Goal: Task Accomplishment & Management: Manage account settings

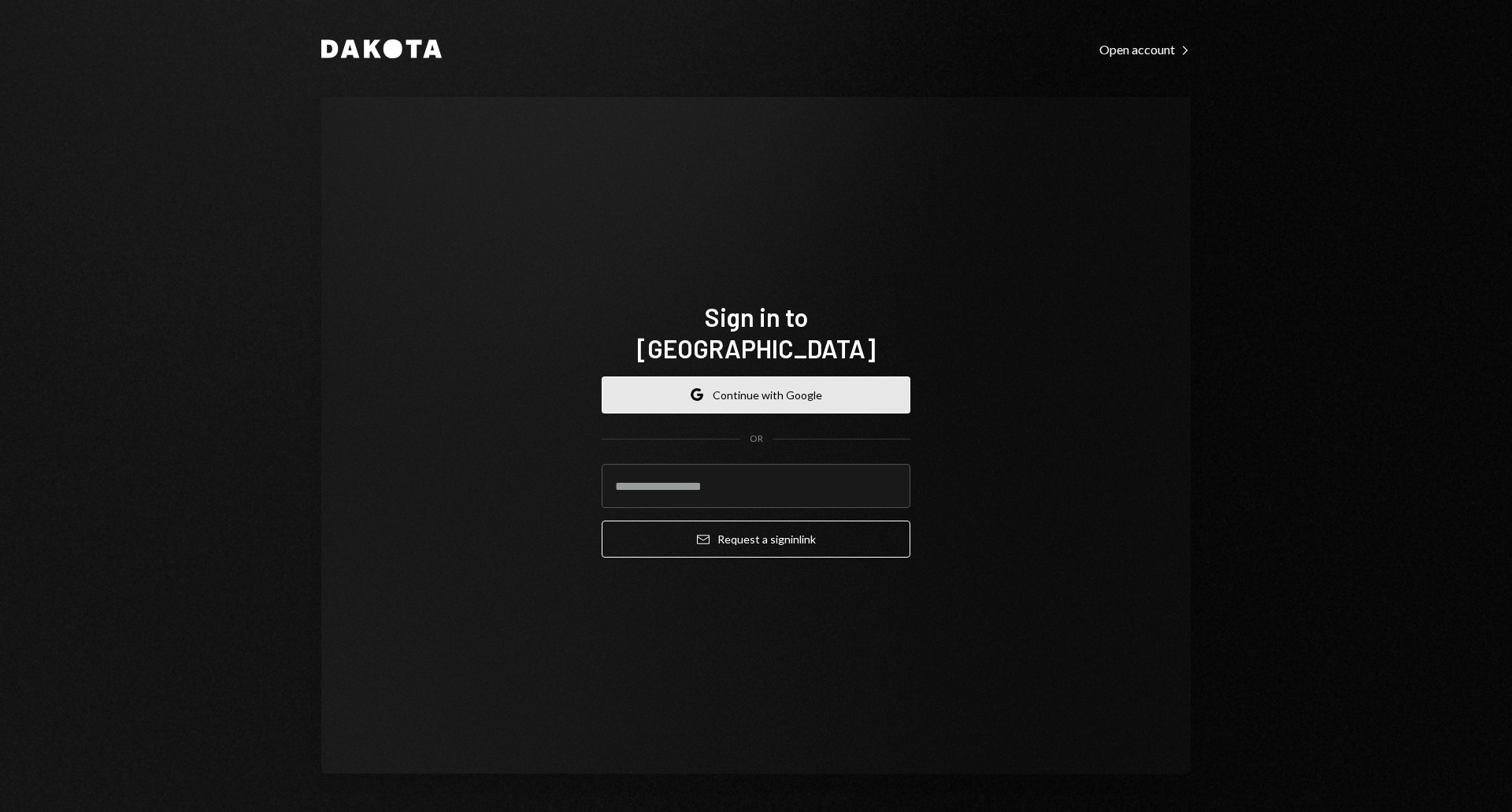
click at [761, 380] on button "Google Continue with Google" at bounding box center [756, 395] width 309 height 37
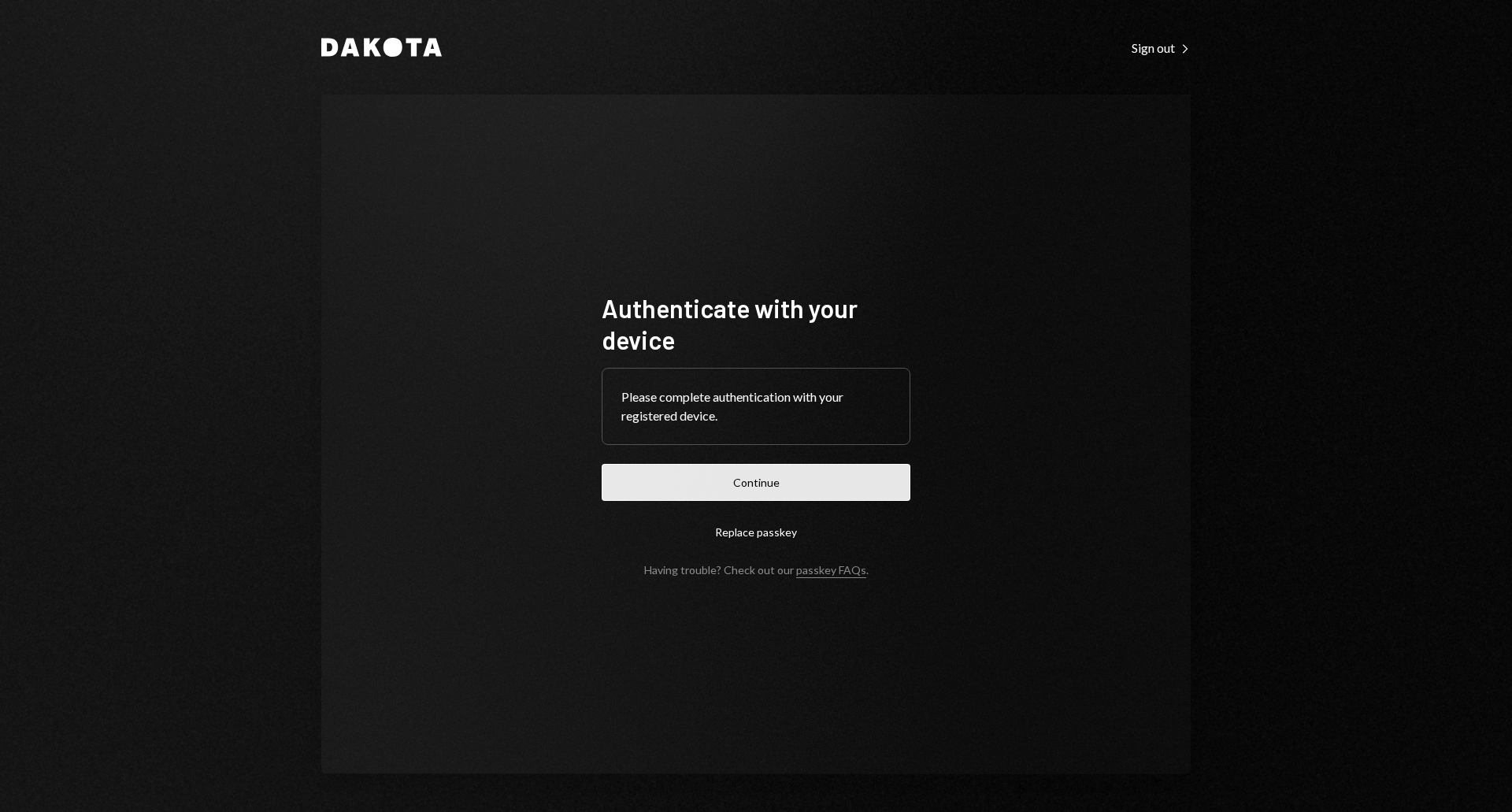
click at [788, 492] on button "Continue" at bounding box center [756, 482] width 309 height 37
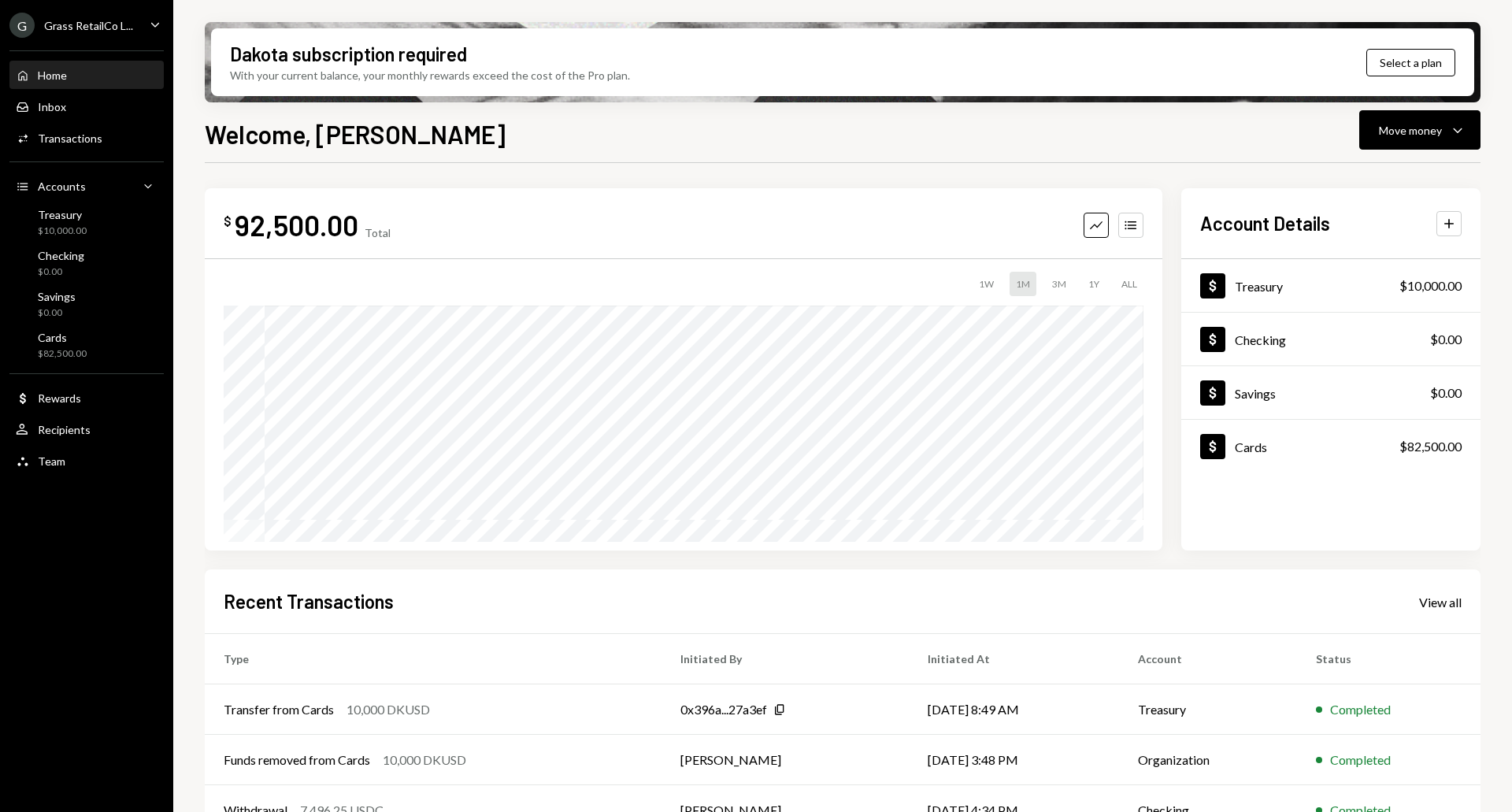
click at [134, 28] on div "G Grass RetailCo L... Caret Down" at bounding box center [86, 25] width 173 height 25
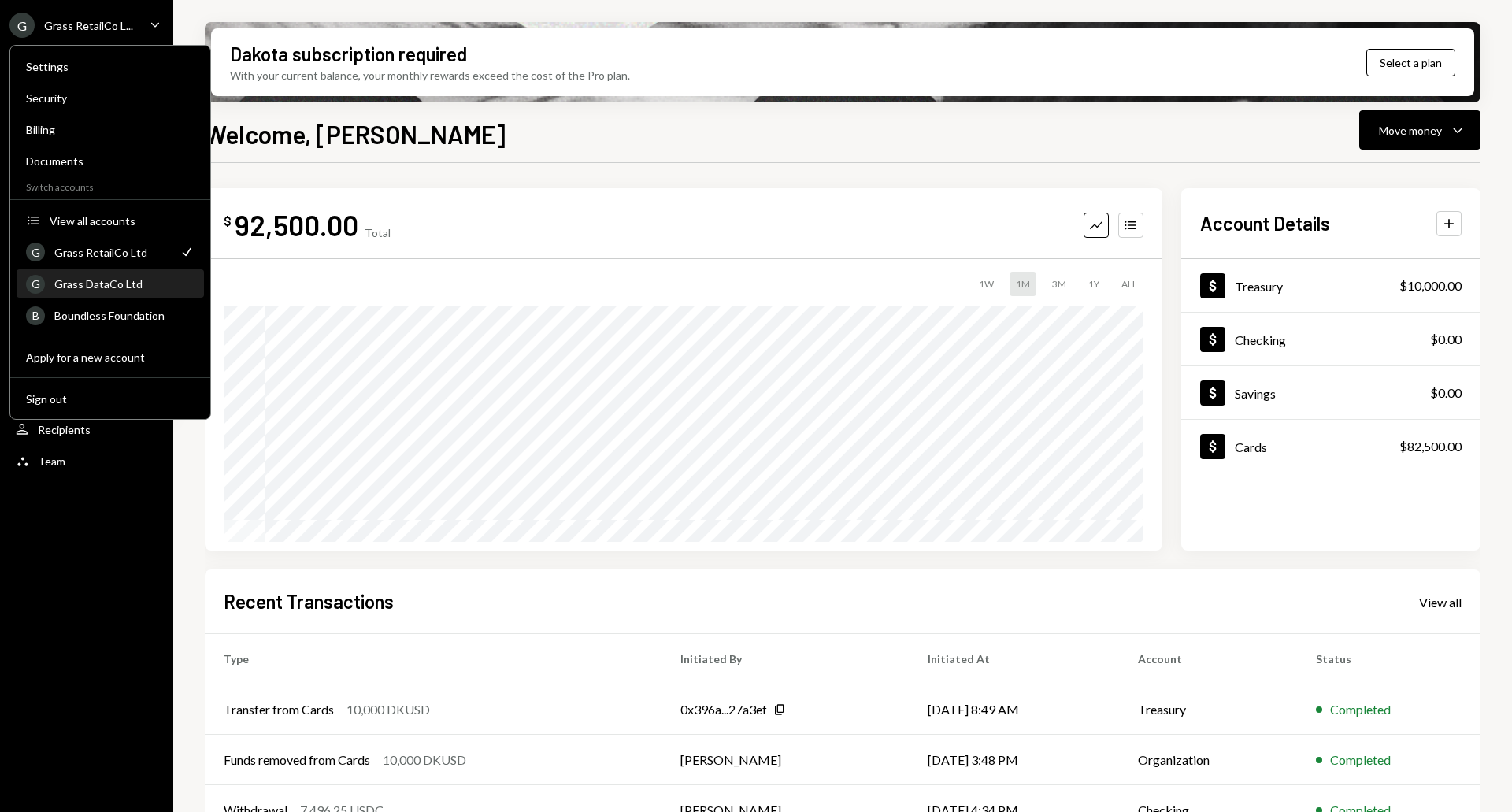
click at [125, 287] on div "Grass DataCo Ltd" at bounding box center [125, 284] width 141 height 13
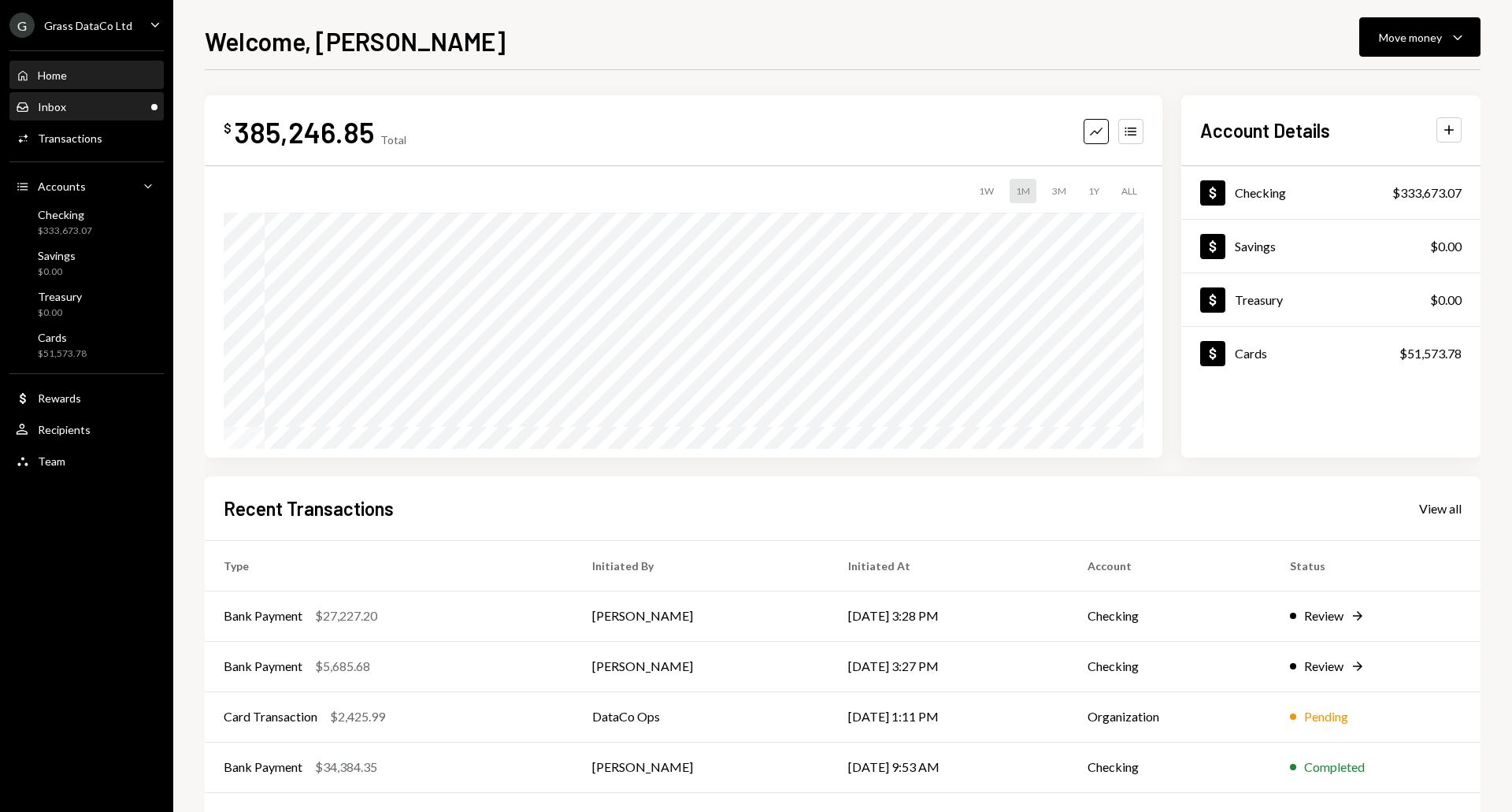
click at [59, 100] on div "Inbox" at bounding box center [52, 107] width 28 height 13
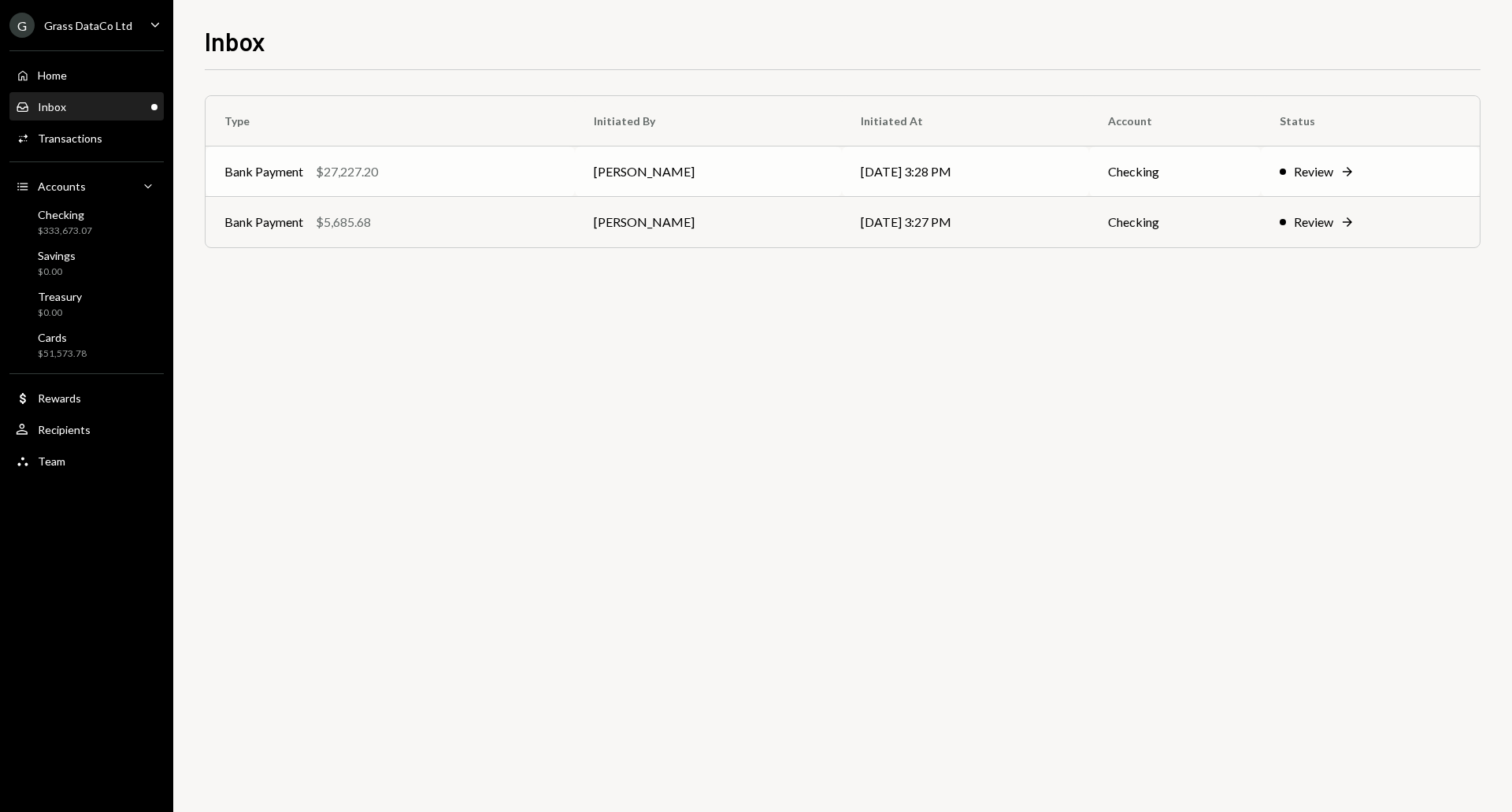
click at [515, 177] on div "Bank Payment $27,227.20" at bounding box center [390, 172] width 331 height 19
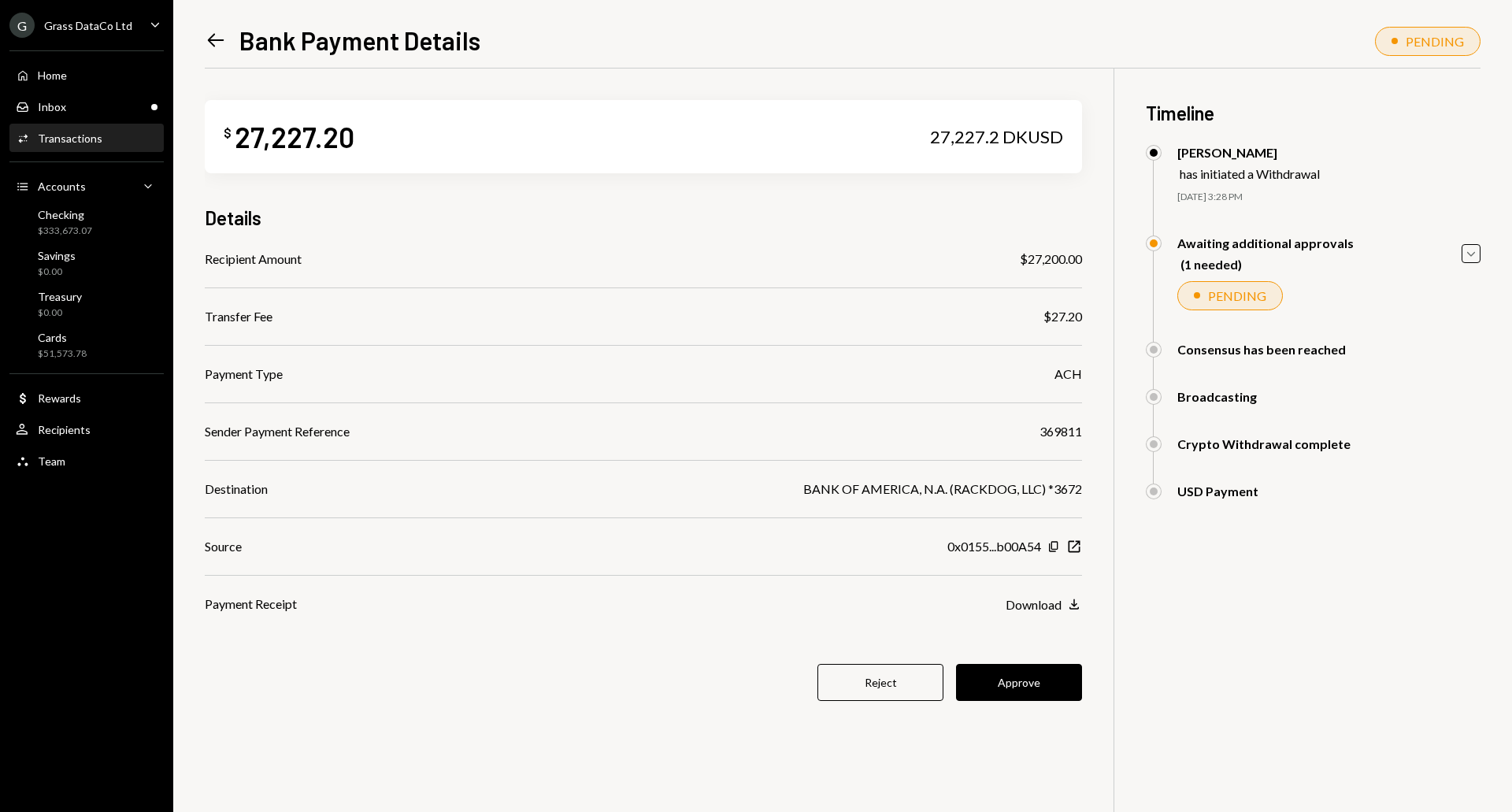
click at [220, 39] on icon "Left Arrow" at bounding box center [216, 40] width 22 height 22
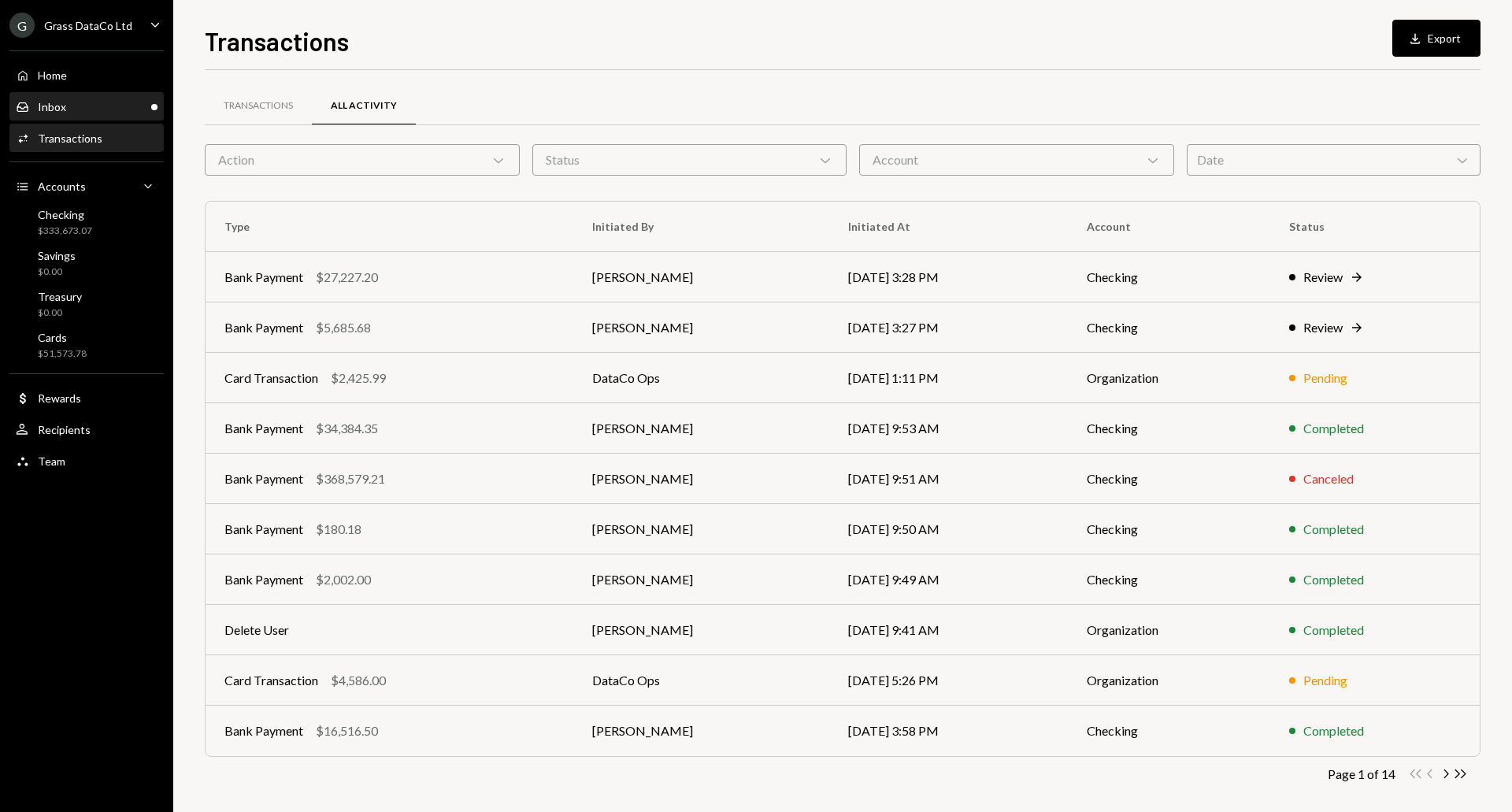
click at [95, 107] on div "Inbox Inbox" at bounding box center [86, 107] width 141 height 14
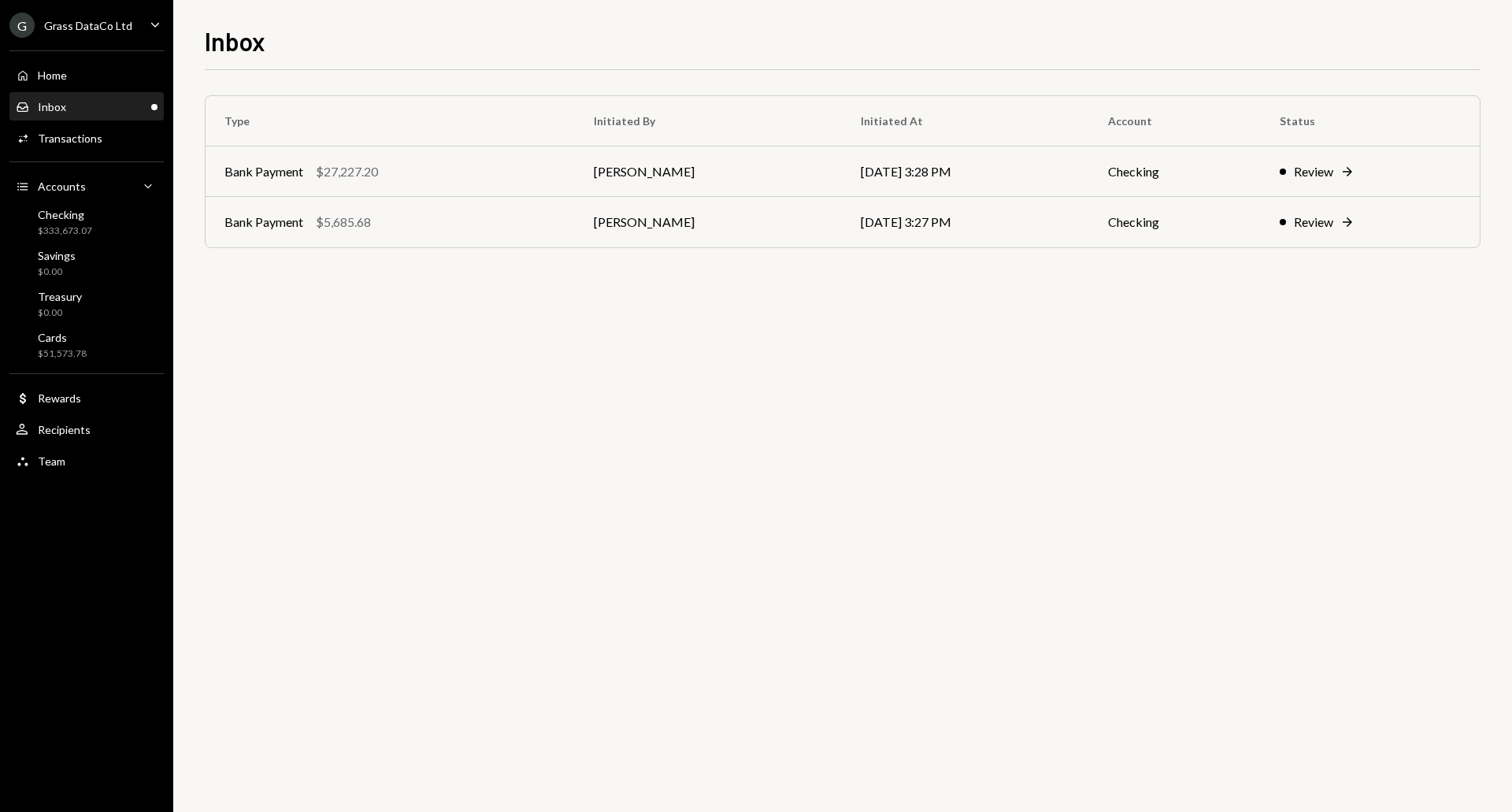
click at [494, 449] on div "Type Initiated By Initiated At Account Status Bank Payment $27,227.20 Kevin Fos…" at bounding box center [843, 441] width 1276 height 743
click at [588, 221] on td "[PERSON_NAME]" at bounding box center [708, 222] width 267 height 50
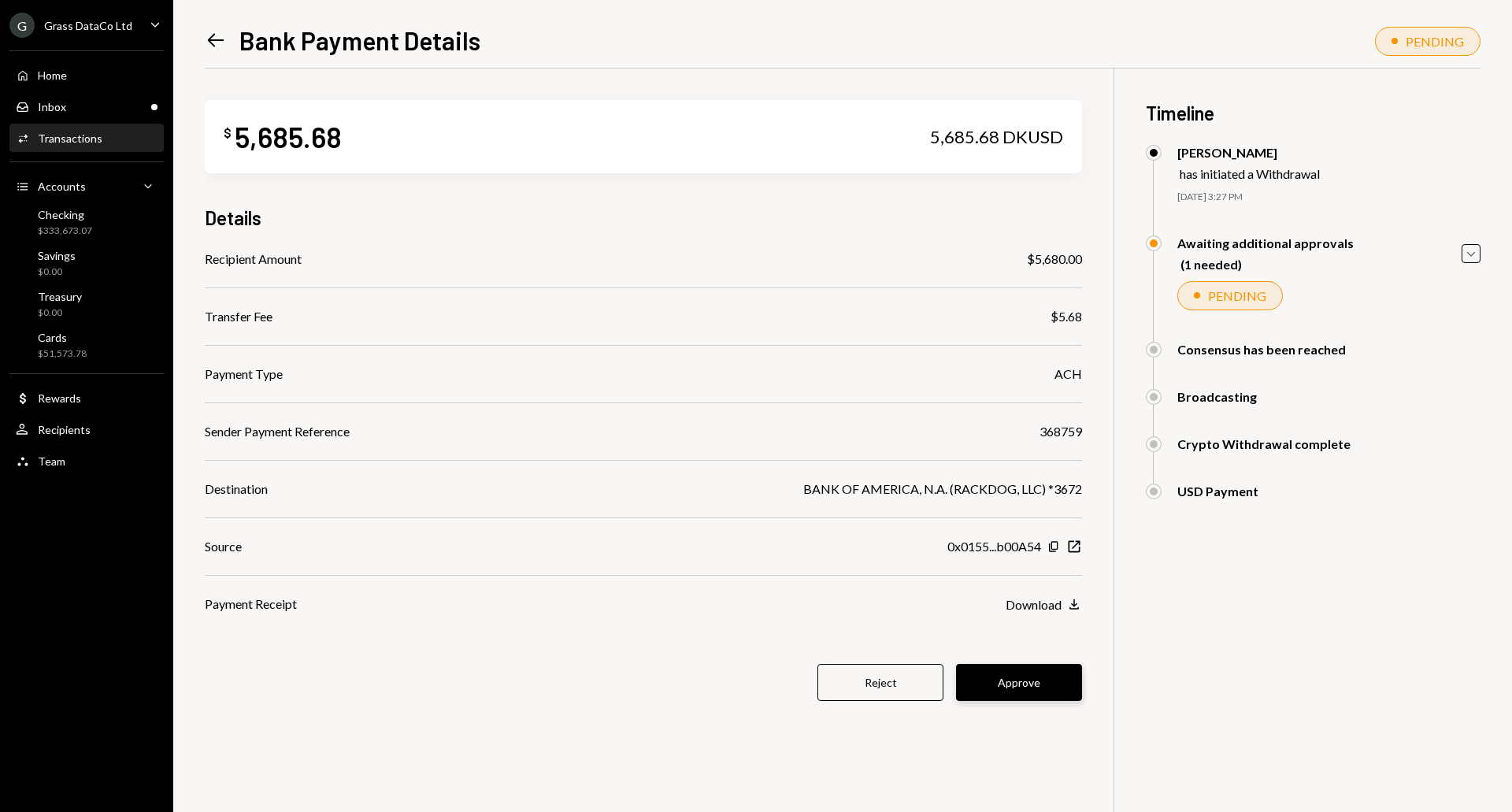
click at [989, 682] on button "Approve" at bounding box center [1019, 682] width 126 height 37
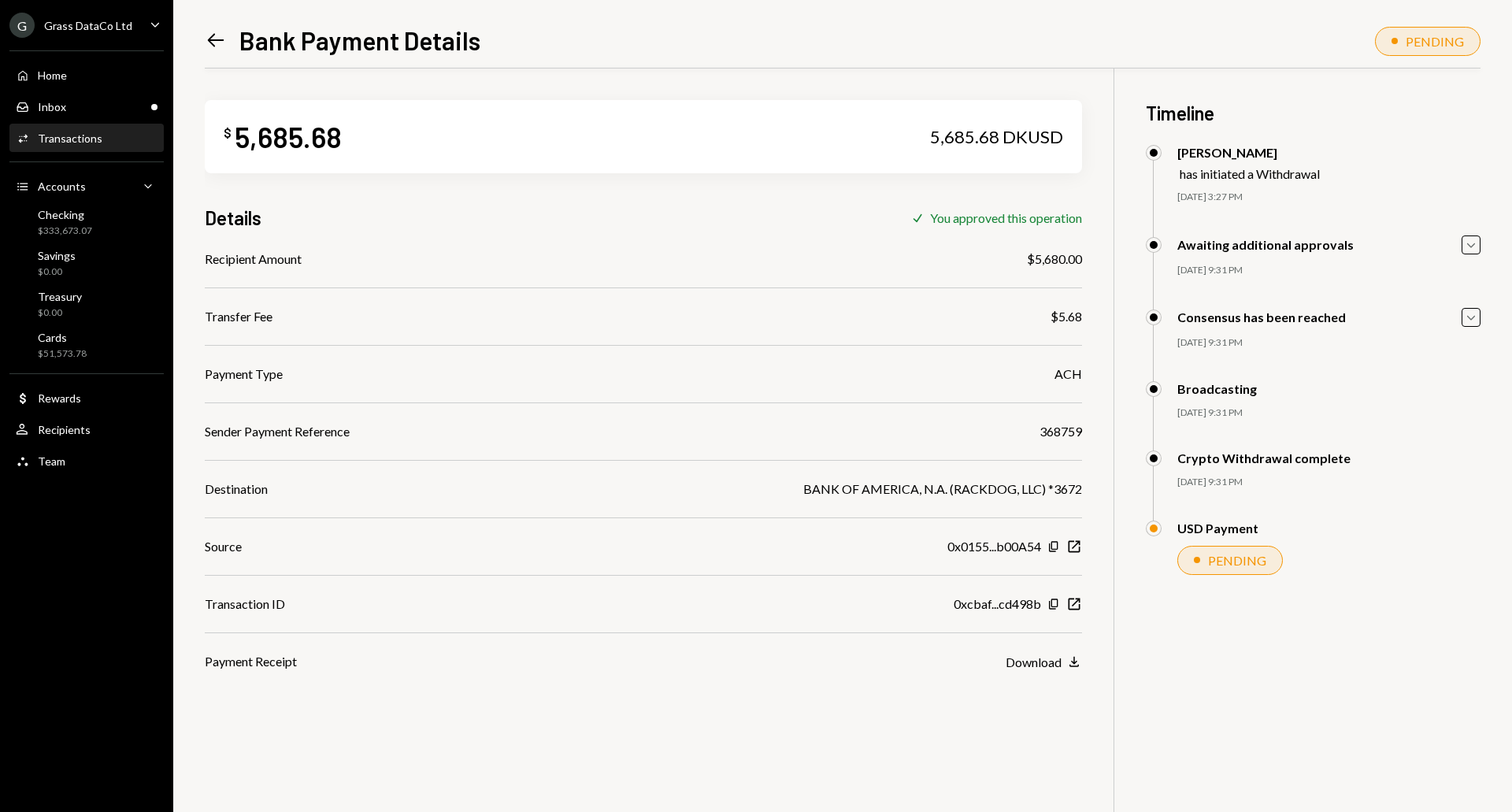
scroll to position [1, 0]
click at [1066, 659] on icon "Download" at bounding box center [1074, 660] width 16 height 16
click at [218, 33] on icon "Left Arrow" at bounding box center [216, 40] width 22 height 22
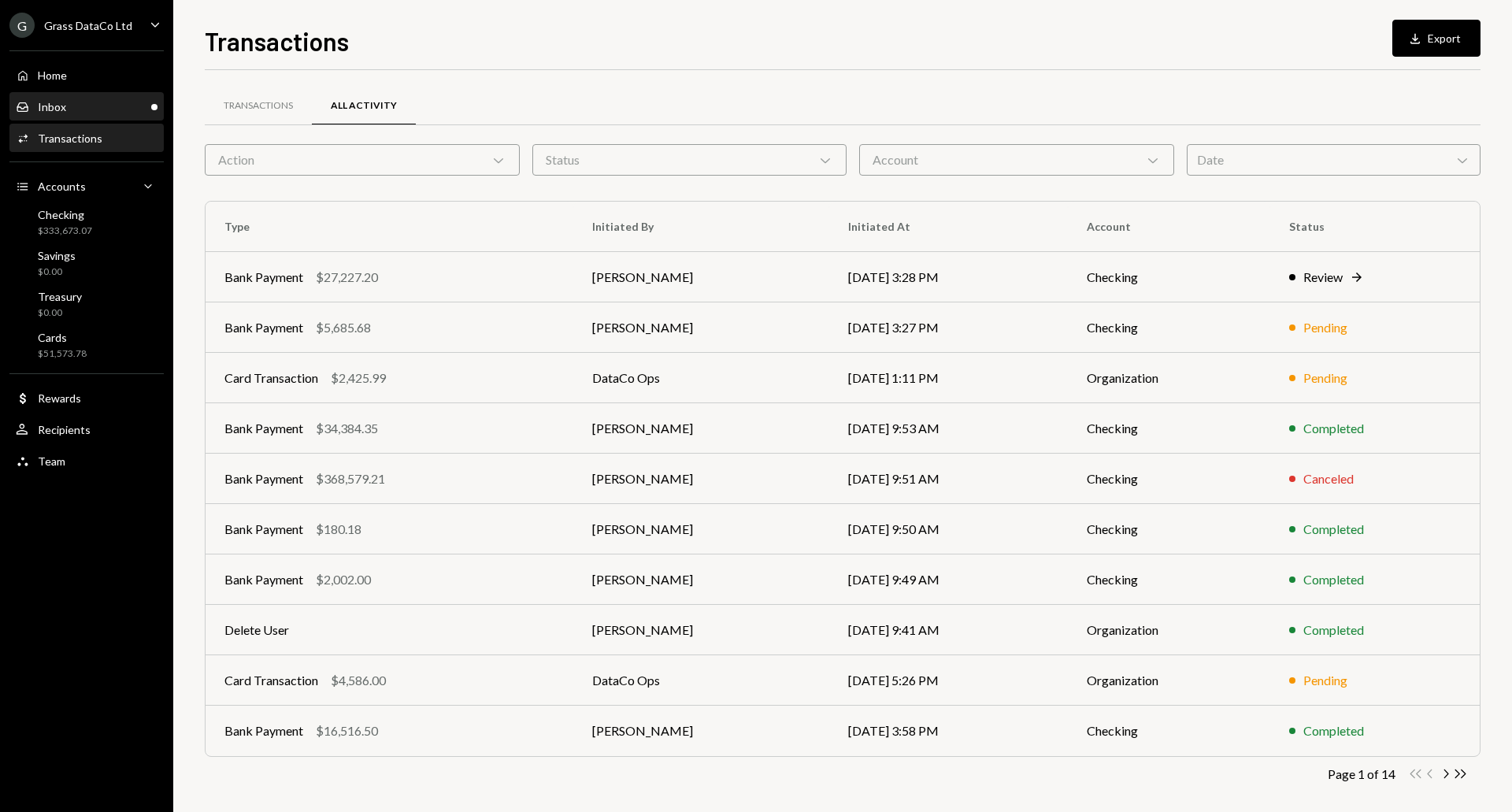
click at [79, 109] on div "Inbox Inbox" at bounding box center [86, 107] width 141 height 14
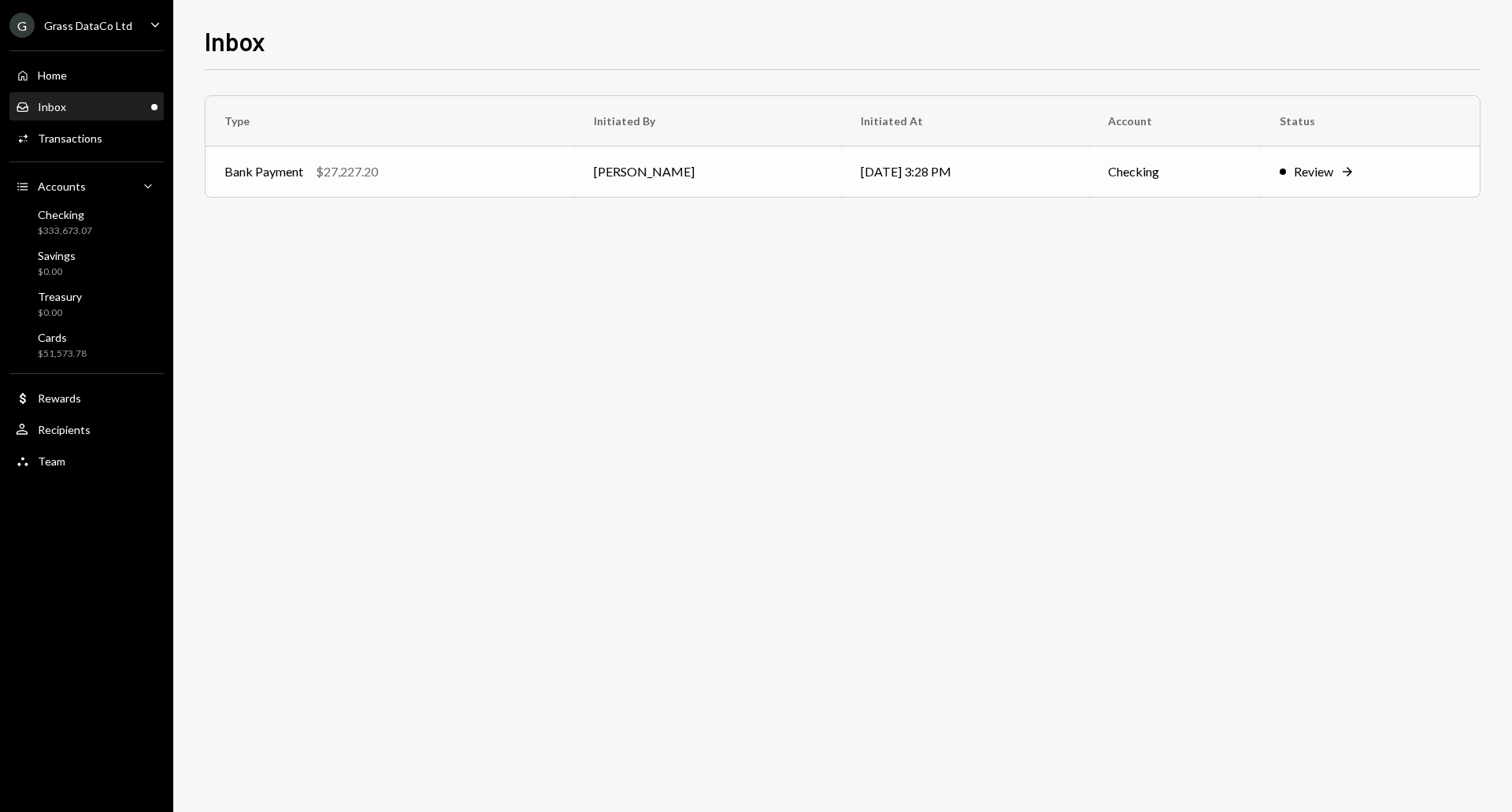
click at [445, 167] on div "Bank Payment $27,227.20" at bounding box center [390, 172] width 331 height 19
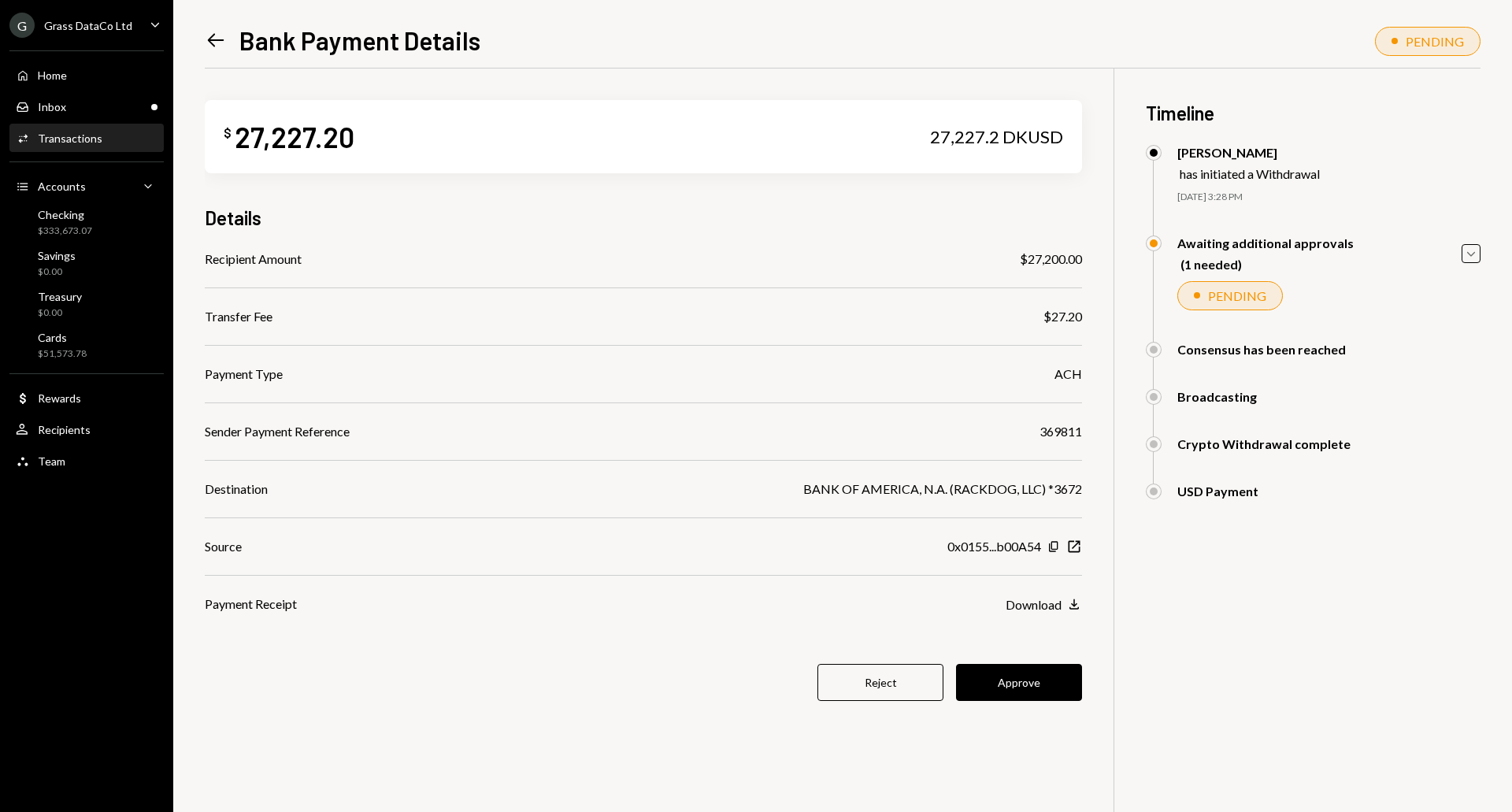
click at [1071, 429] on div "369811" at bounding box center [1060, 431] width 43 height 19
copy div "369811"
click at [1020, 684] on button "Approve" at bounding box center [1019, 682] width 126 height 37
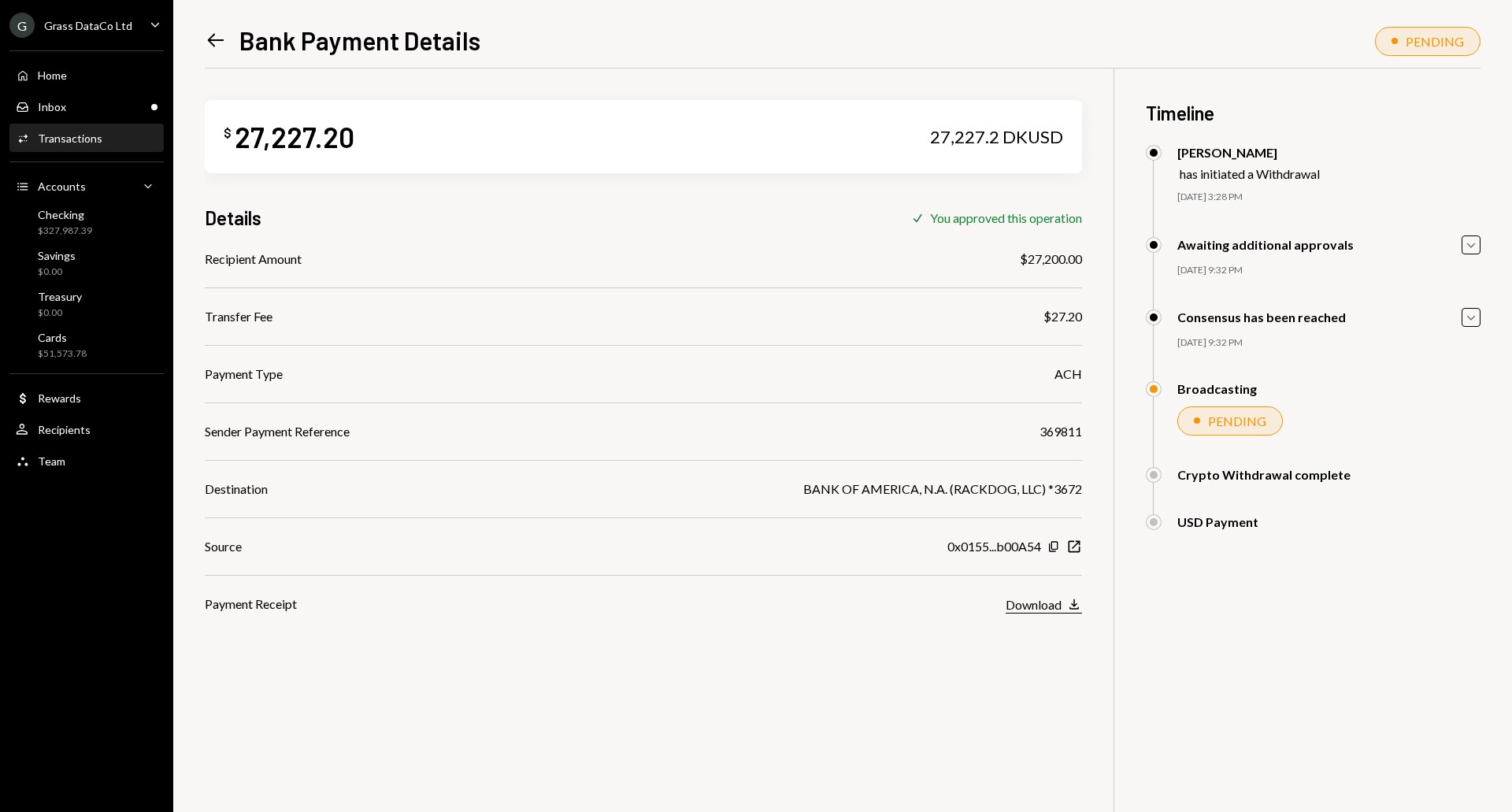
click at [1039, 599] on div "Download" at bounding box center [1033, 604] width 56 height 15
